Goal: Find specific page/section: Find specific page/section

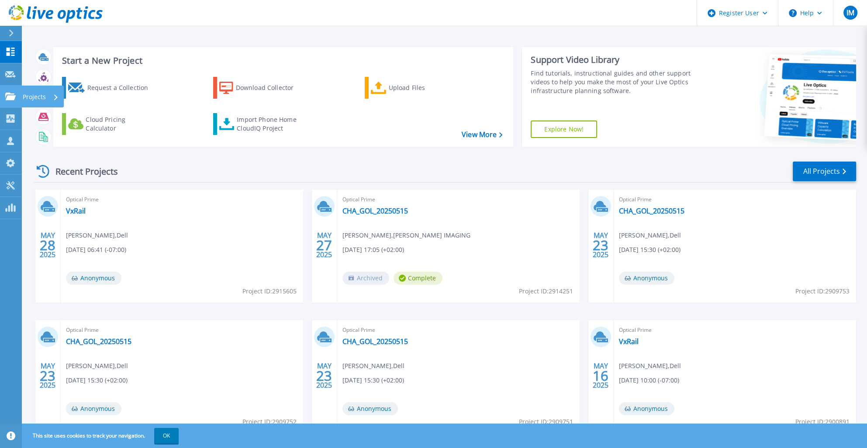
click at [29, 97] on p "Projects" at bounding box center [34, 97] width 23 height 23
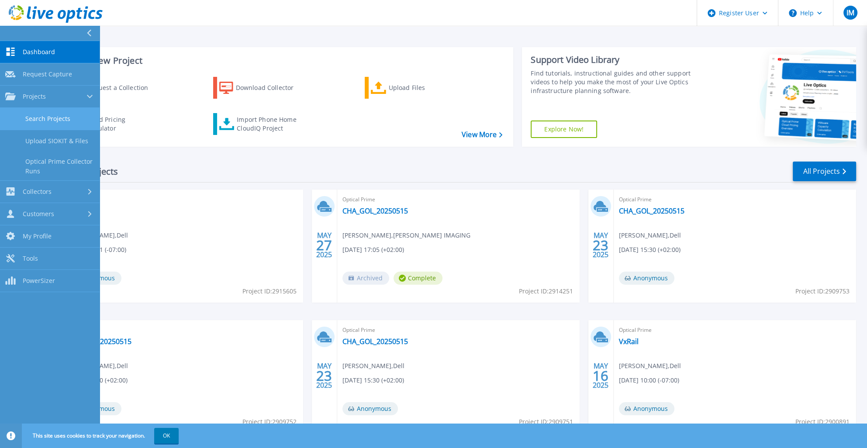
click at [52, 115] on link "Search Projects" at bounding box center [50, 119] width 100 height 22
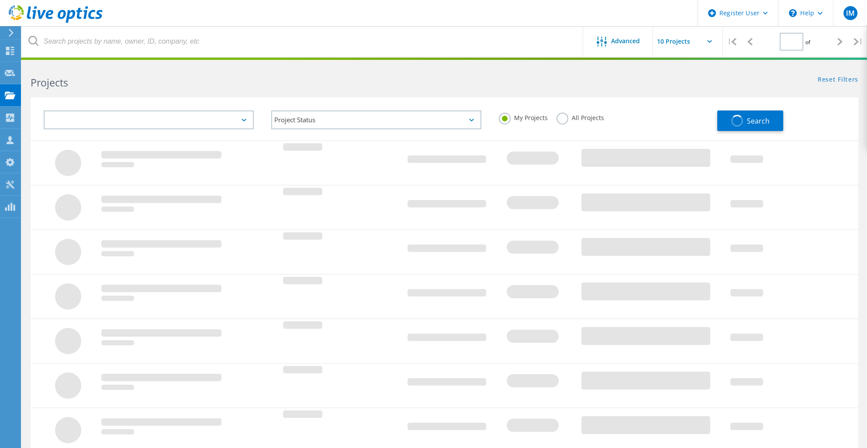
type input "1"
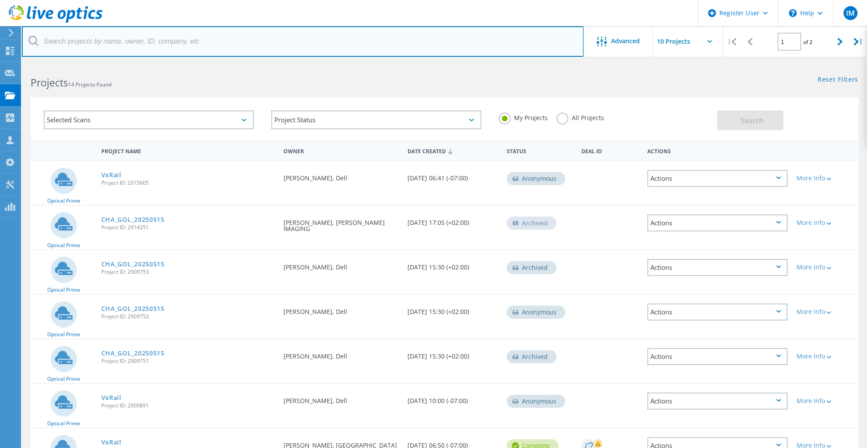
click at [173, 46] on input "text" at bounding box center [303, 41] width 562 height 31
paste input "[EMAIL_ADDRESS][DOMAIN_NAME]"
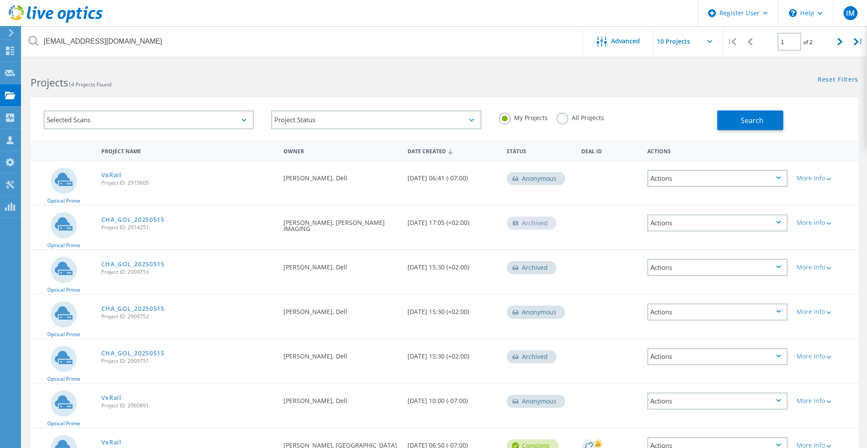
click at [566, 121] on div "All Projects" at bounding box center [580, 119] width 48 height 13
click at [564, 116] on label "All Projects" at bounding box center [580, 117] width 48 height 8
click at [0, 0] on input "All Projects" at bounding box center [0, 0] width 0 height 0
click at [751, 125] on span "Search" at bounding box center [752, 121] width 23 height 10
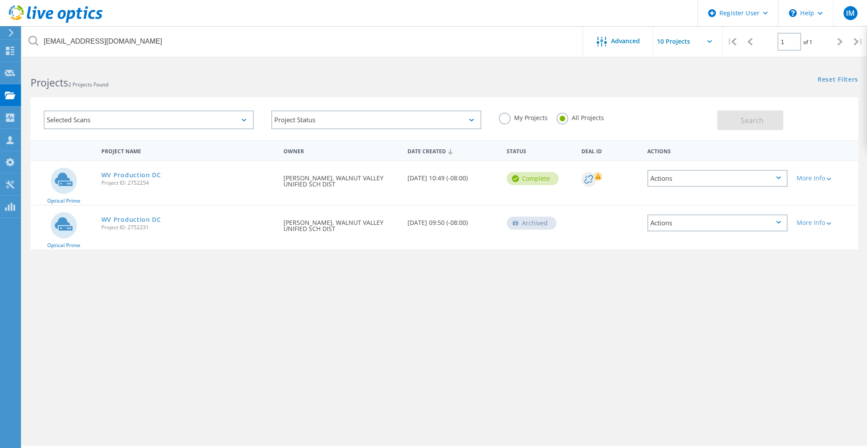
click at [204, 77] on h2 "Projects 2 Projects Found" at bounding box center [233, 83] width 405 height 14
click at [307, 284] on div "Project Name Owner Date Created Status Deal Id Actions Optical Prime WV Product…" at bounding box center [445, 253] width 828 height 227
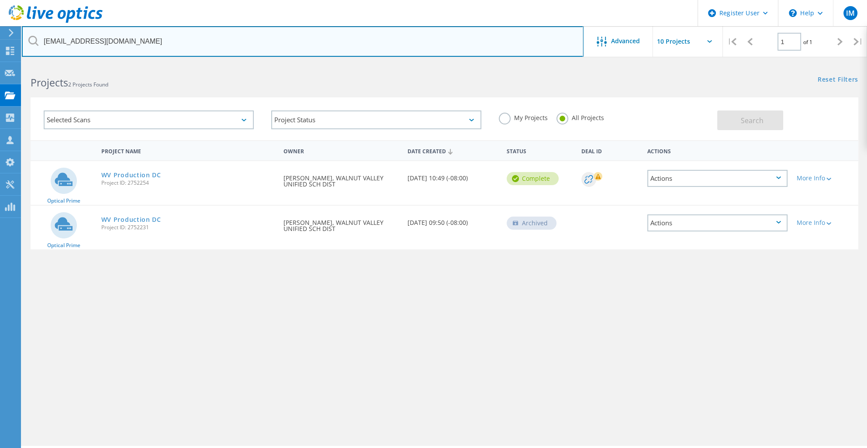
click at [115, 42] on input "[EMAIL_ADDRESS][DOMAIN_NAME]" at bounding box center [303, 41] width 562 height 31
paste input "rgaviola"
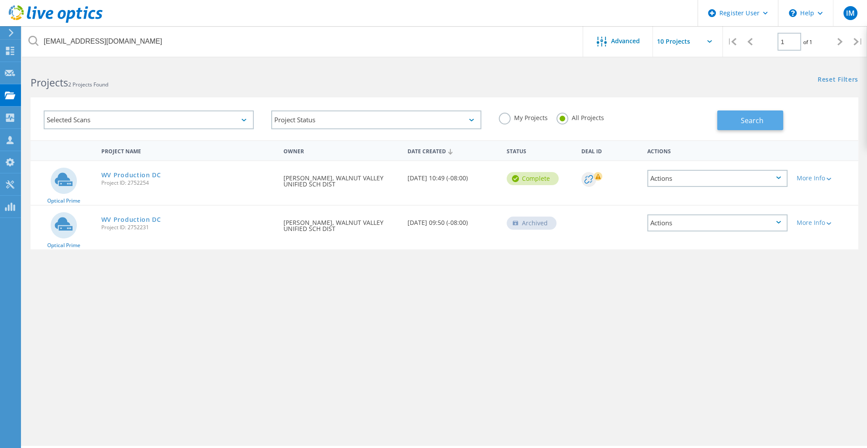
click at [758, 118] on span "Search" at bounding box center [752, 121] width 23 height 10
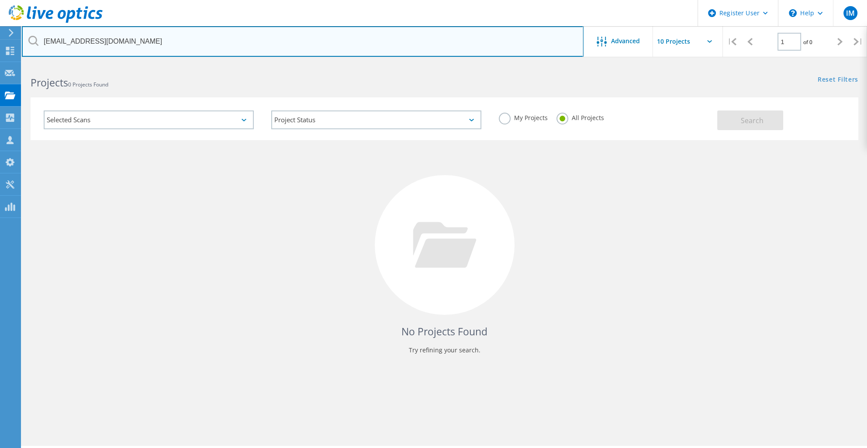
click at [325, 39] on input "rgaviola@wvusd.org" at bounding box center [303, 41] width 562 height 31
click at [323, 39] on input "rgaviola@wvusd.org" at bounding box center [303, 41] width 562 height 31
click at [321, 41] on input "rgaviola@wvusd.org" at bounding box center [303, 41] width 562 height 31
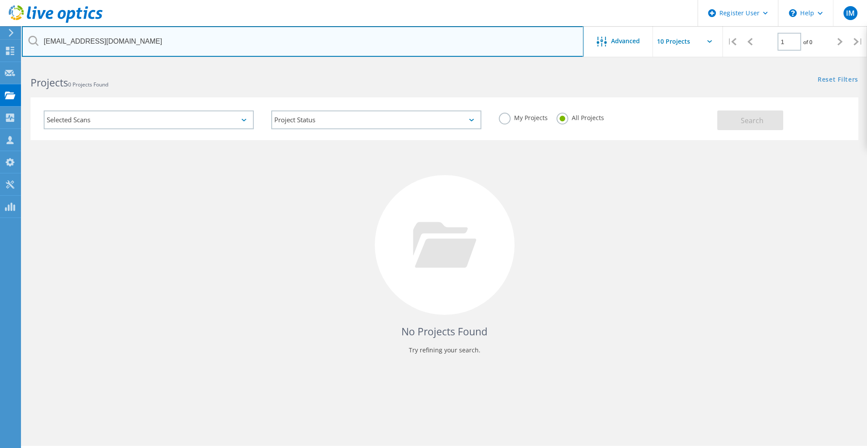
click at [321, 41] on input "rgaviola@wvusd.org" at bounding box center [303, 41] width 562 height 31
paste input "acagnones"
type input "[EMAIL_ADDRESS][DOMAIN_NAME]"
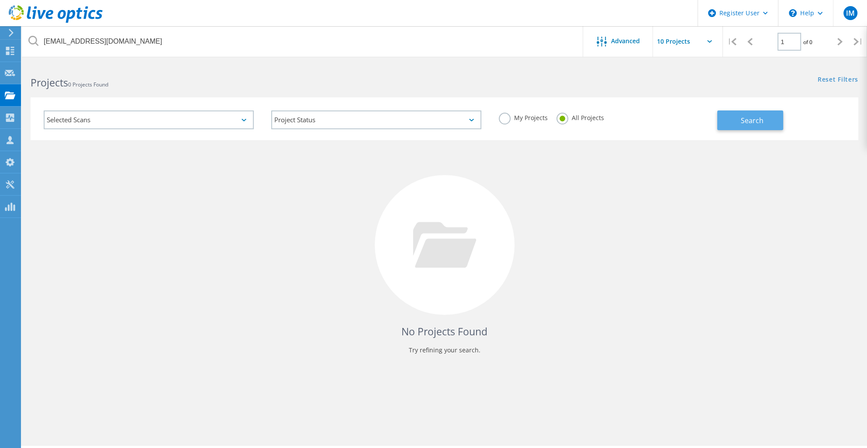
click at [737, 125] on button "Search" at bounding box center [750, 121] width 66 height 20
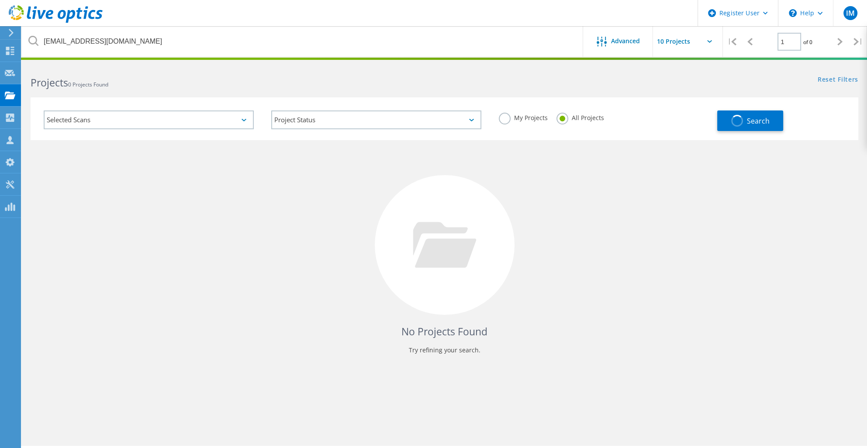
click at [373, 76] on h2 "Projects 0 Projects Found" at bounding box center [233, 83] width 405 height 14
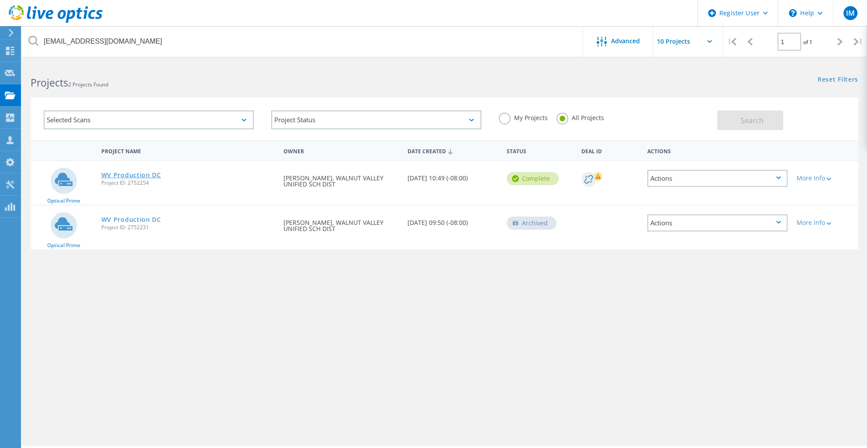
click at [132, 172] on link "WV Production DC" at bounding box center [131, 175] width 60 height 6
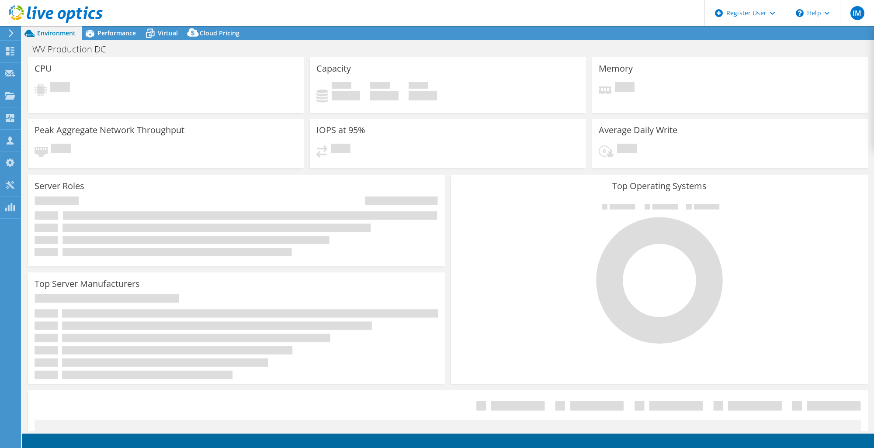
select select "USD"
